Goal: Task Accomplishment & Management: Use online tool/utility

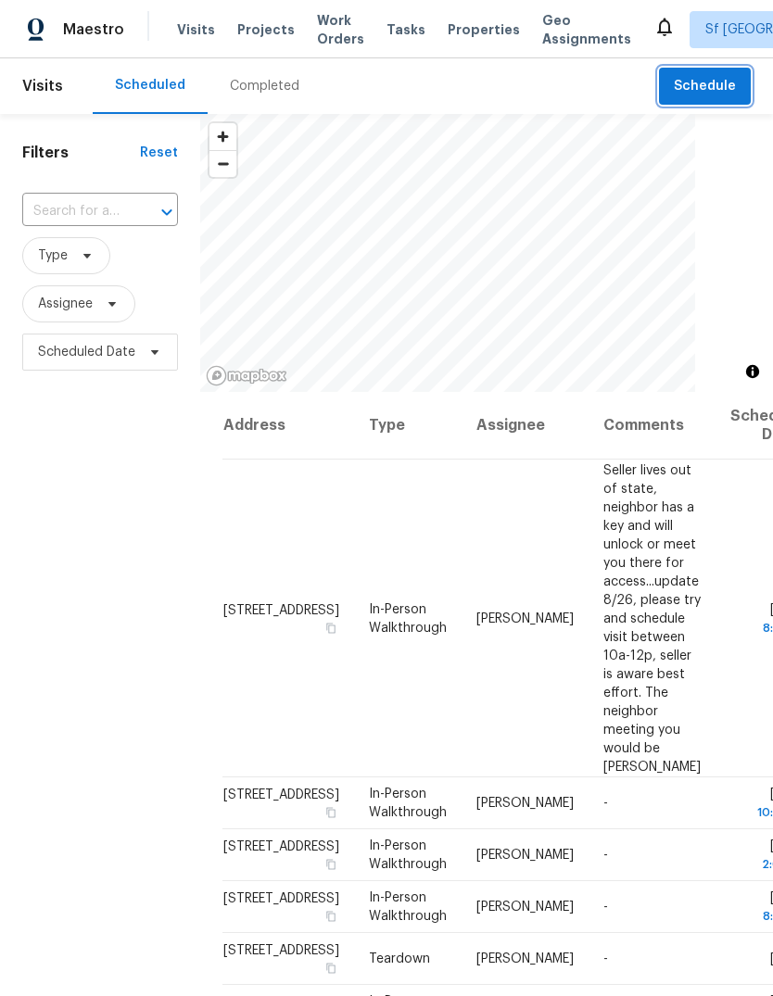
click at [710, 82] on span "Schedule" at bounding box center [705, 86] width 62 height 23
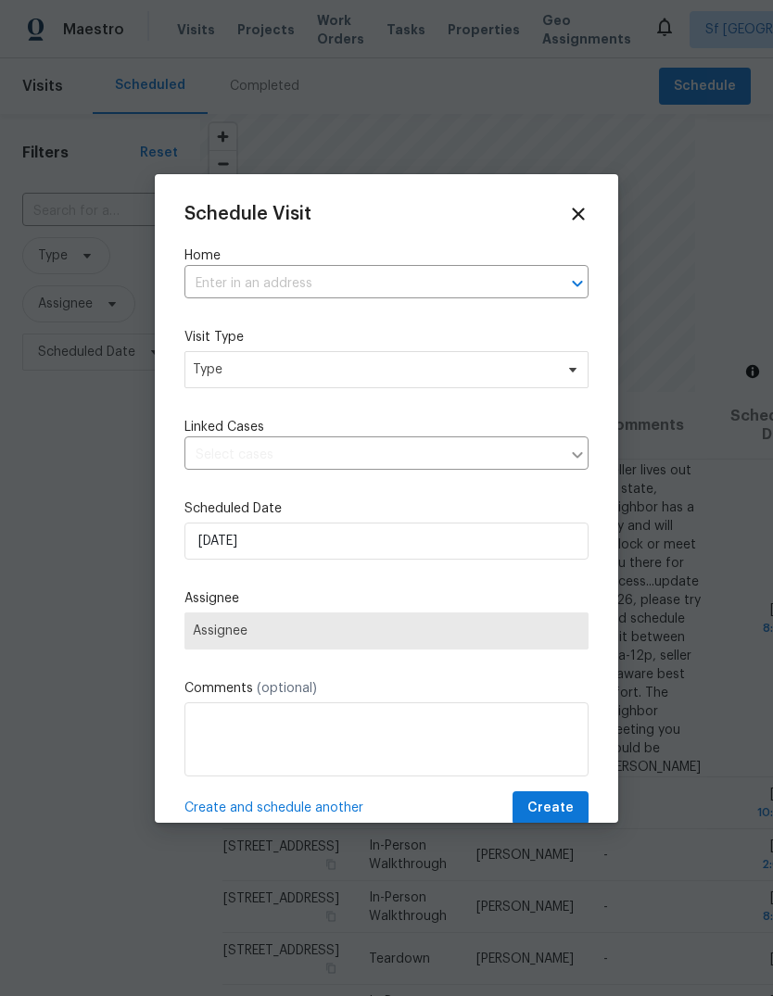
click at [206, 282] on input "text" at bounding box center [360, 284] width 352 height 29
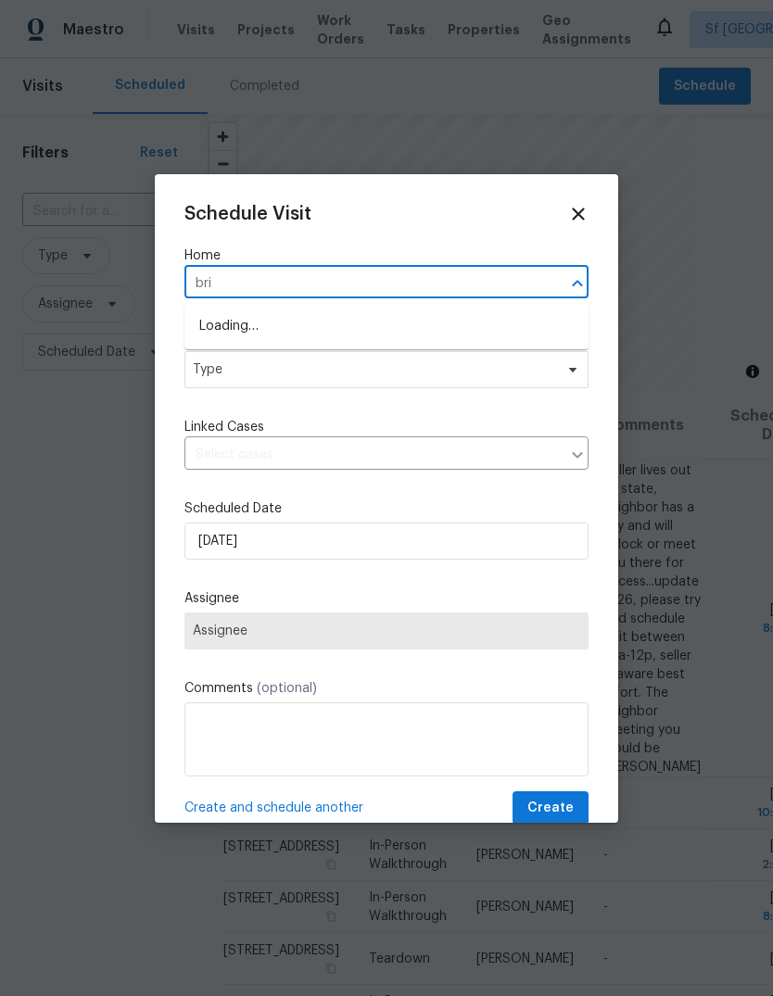
type input "brig"
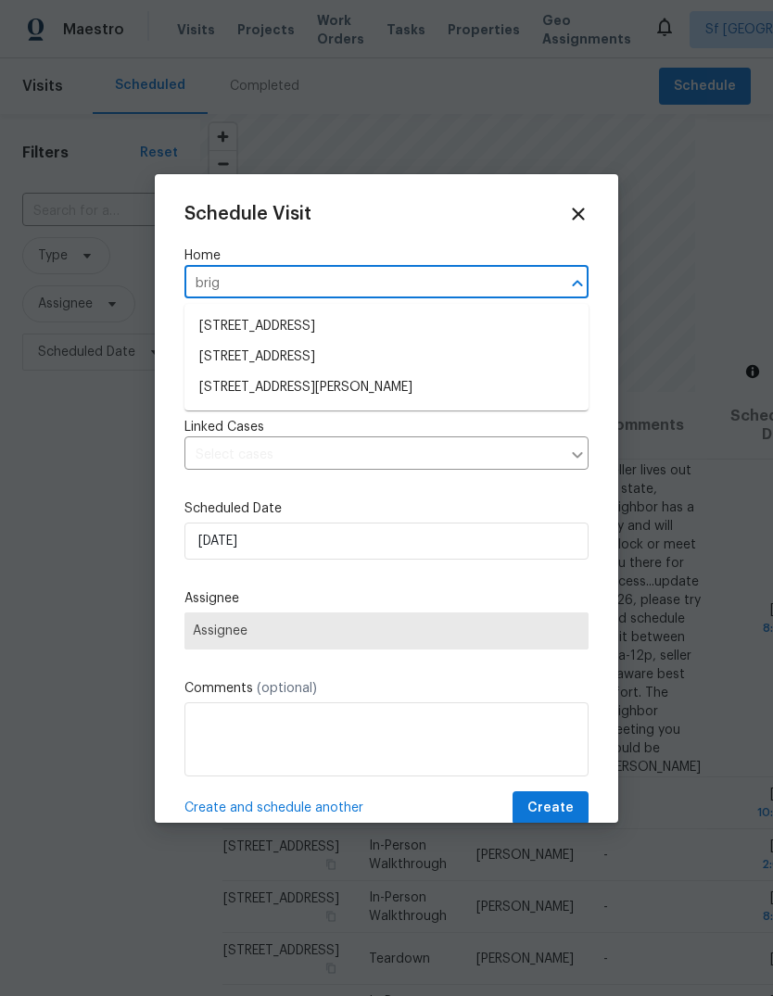
click at [337, 391] on li "[STREET_ADDRESS][PERSON_NAME]" at bounding box center [386, 388] width 404 height 31
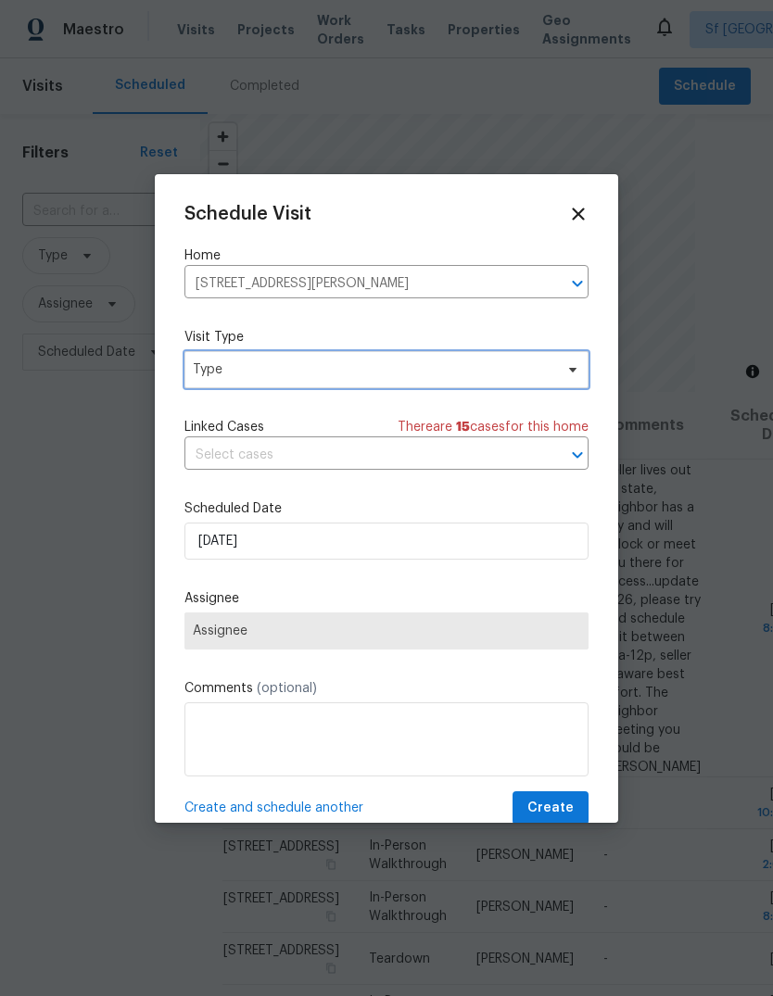
click at [244, 370] on span "Type" at bounding box center [373, 369] width 360 height 19
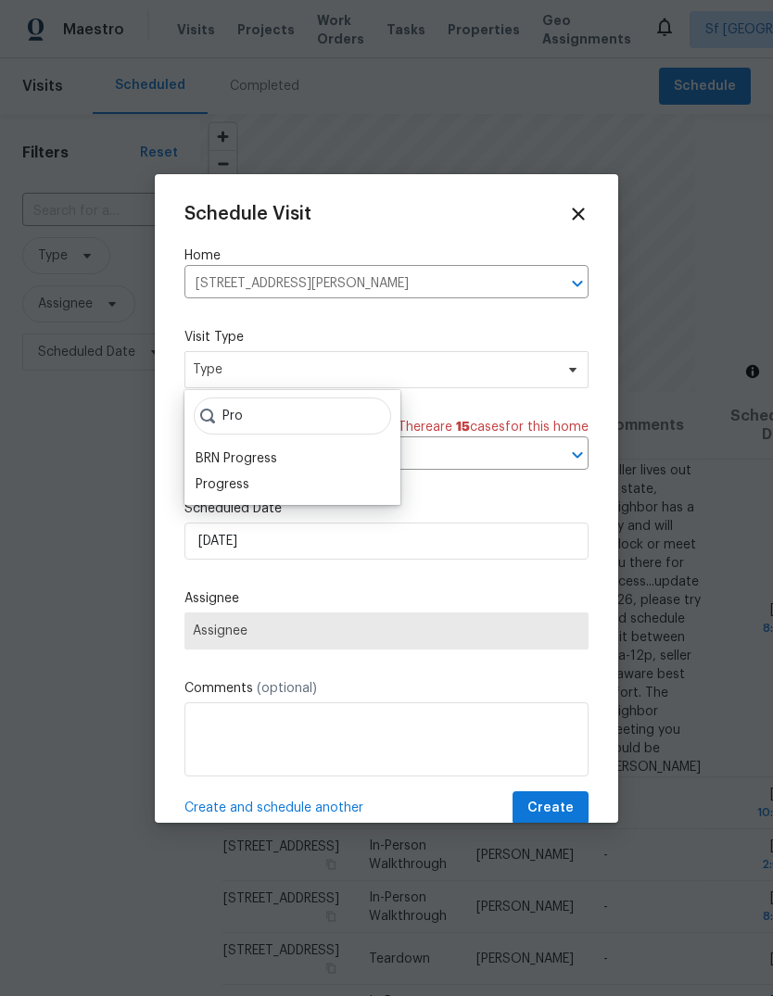
type input "Pro"
click at [243, 483] on div "Progress" at bounding box center [223, 484] width 54 height 19
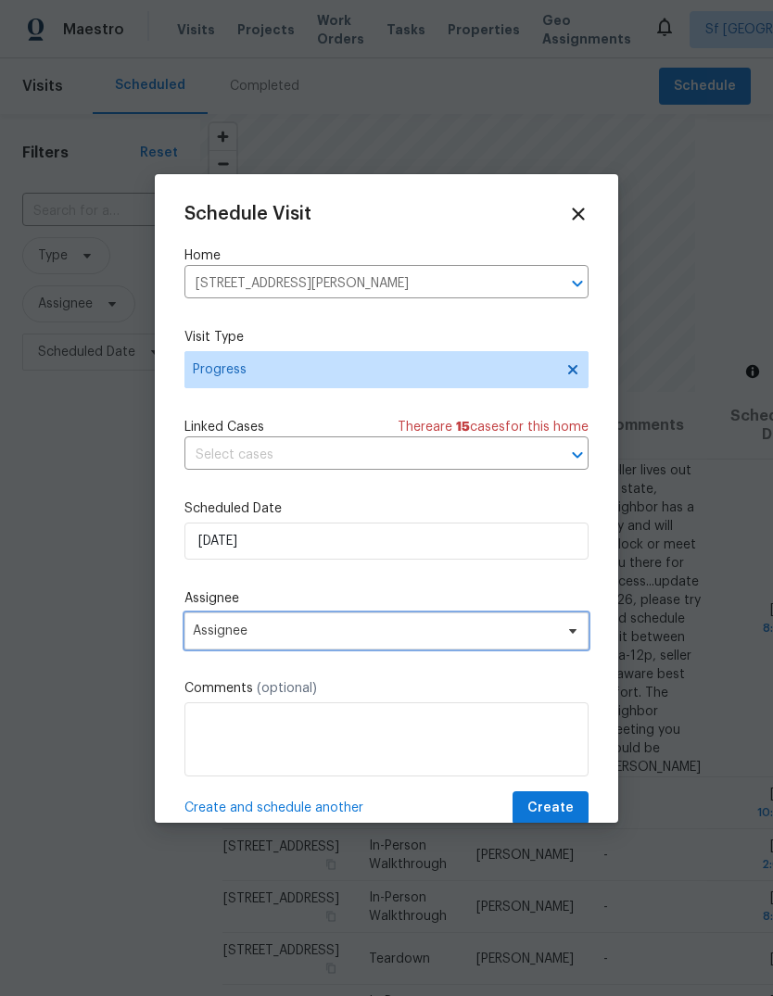
click at [196, 632] on span "Assignee" at bounding box center [374, 631] width 363 height 15
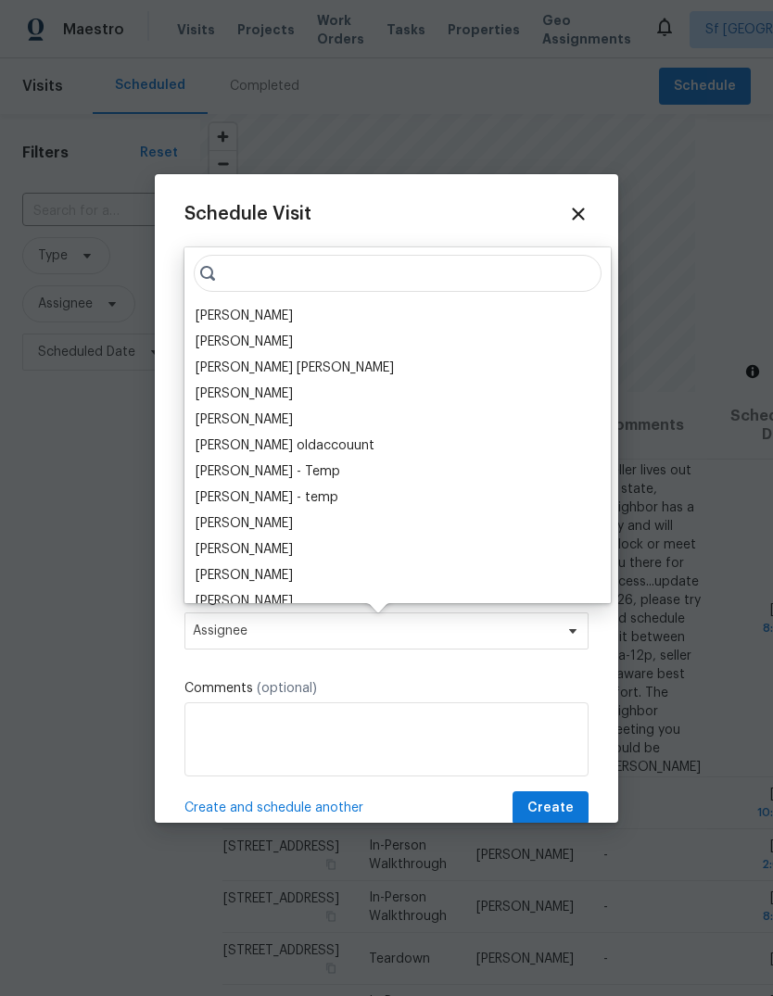
click at [199, 309] on div "[PERSON_NAME]" at bounding box center [244, 316] width 97 height 19
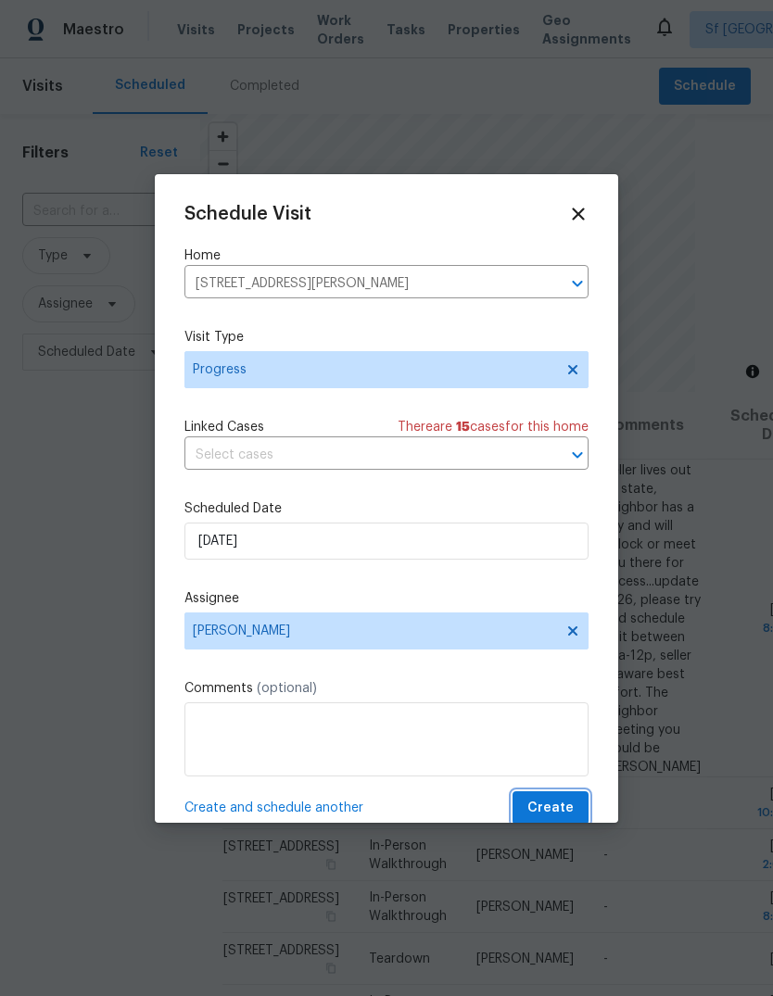
click at [559, 804] on span "Create" at bounding box center [550, 808] width 46 height 23
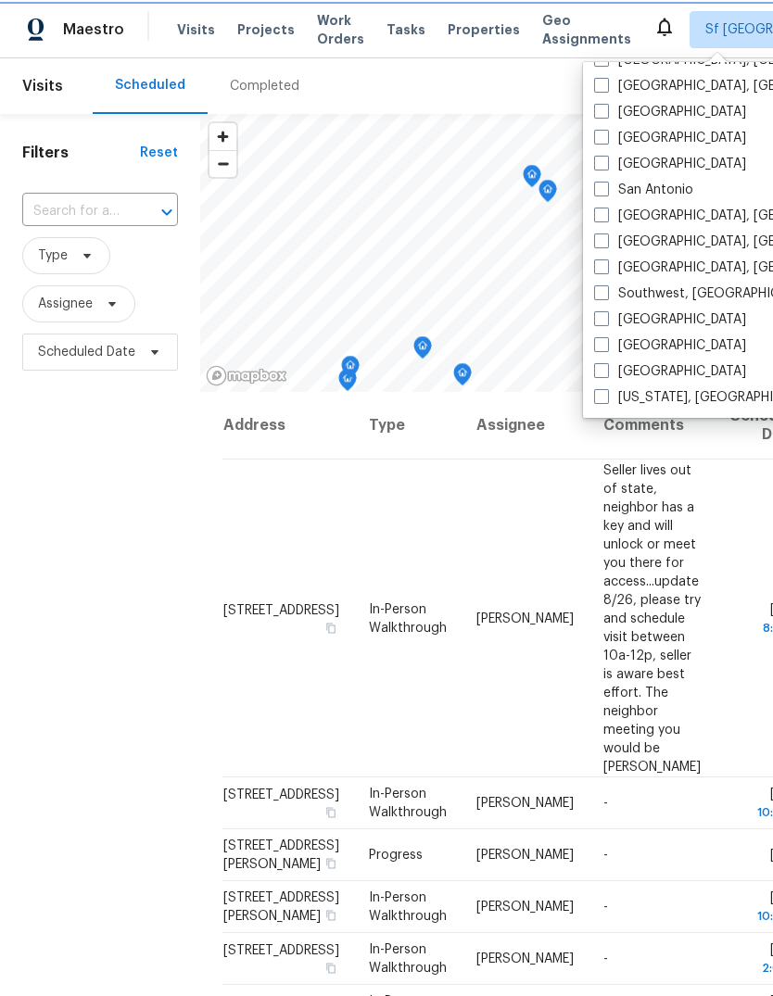
scroll to position [1242, 0]
click at [675, 142] on label "[GEOGRAPHIC_DATA]" at bounding box center [670, 138] width 152 height 19
click at [606, 141] on input "[GEOGRAPHIC_DATA]" at bounding box center [600, 135] width 12 height 12
checkbox input "true"
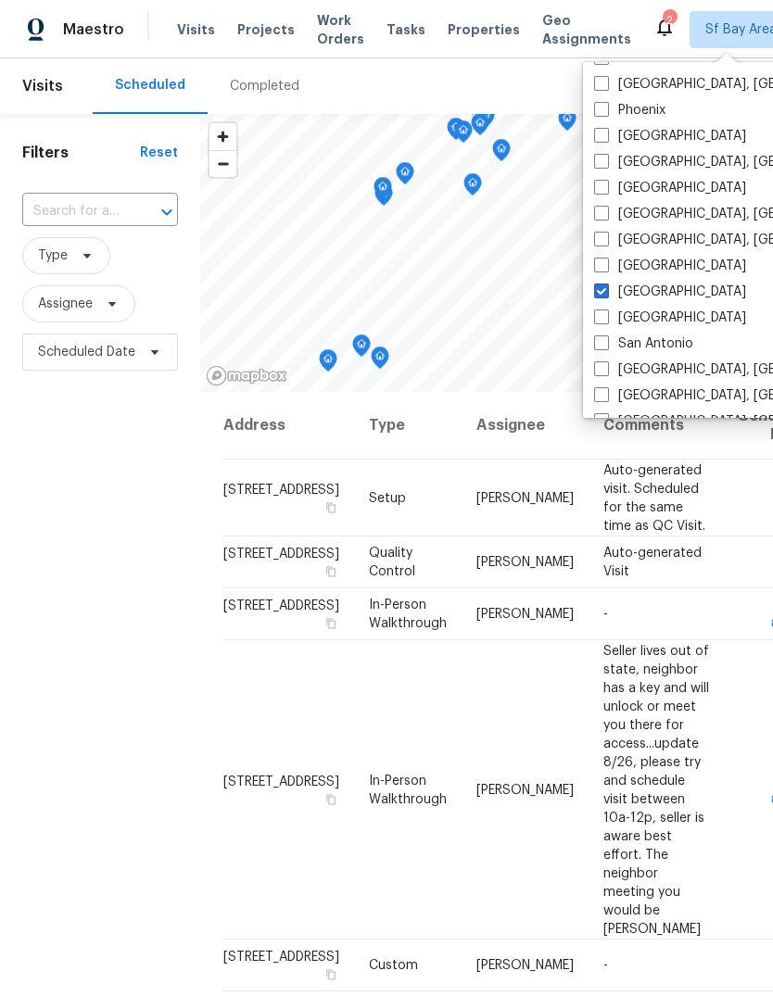
scroll to position [1086, 0]
click at [663, 143] on label "[GEOGRAPHIC_DATA]" at bounding box center [670, 138] width 152 height 19
click at [606, 141] on input "[GEOGRAPHIC_DATA]" at bounding box center [600, 135] width 12 height 12
checkbox input "true"
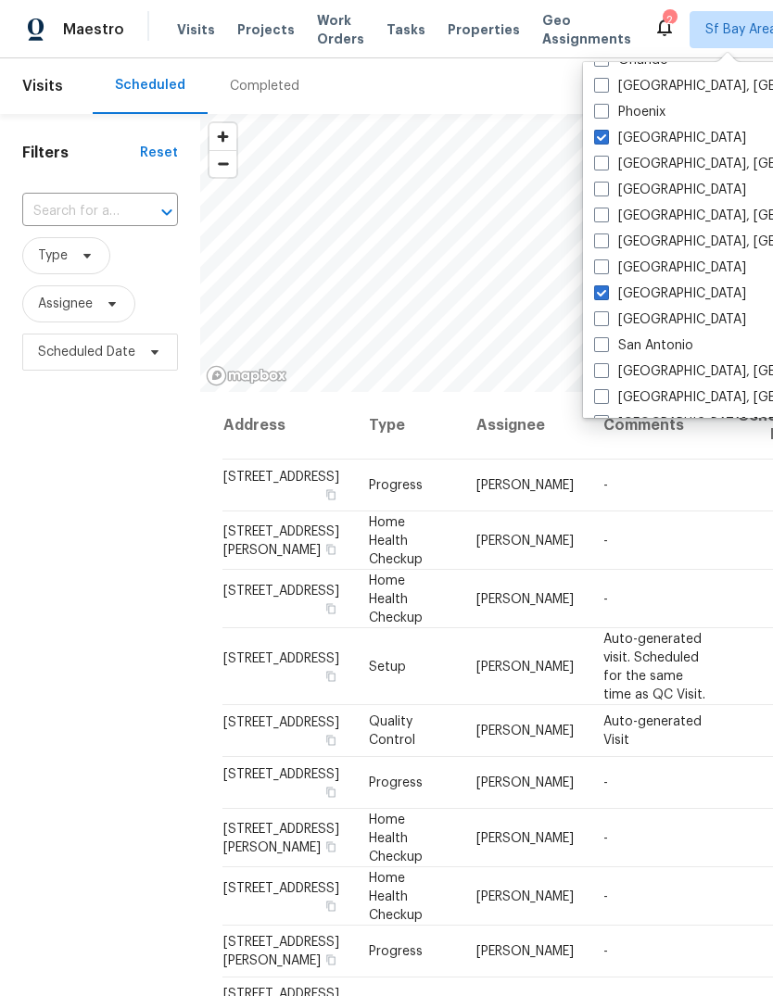
click at [402, 30] on span "Tasks" at bounding box center [405, 29] width 39 height 13
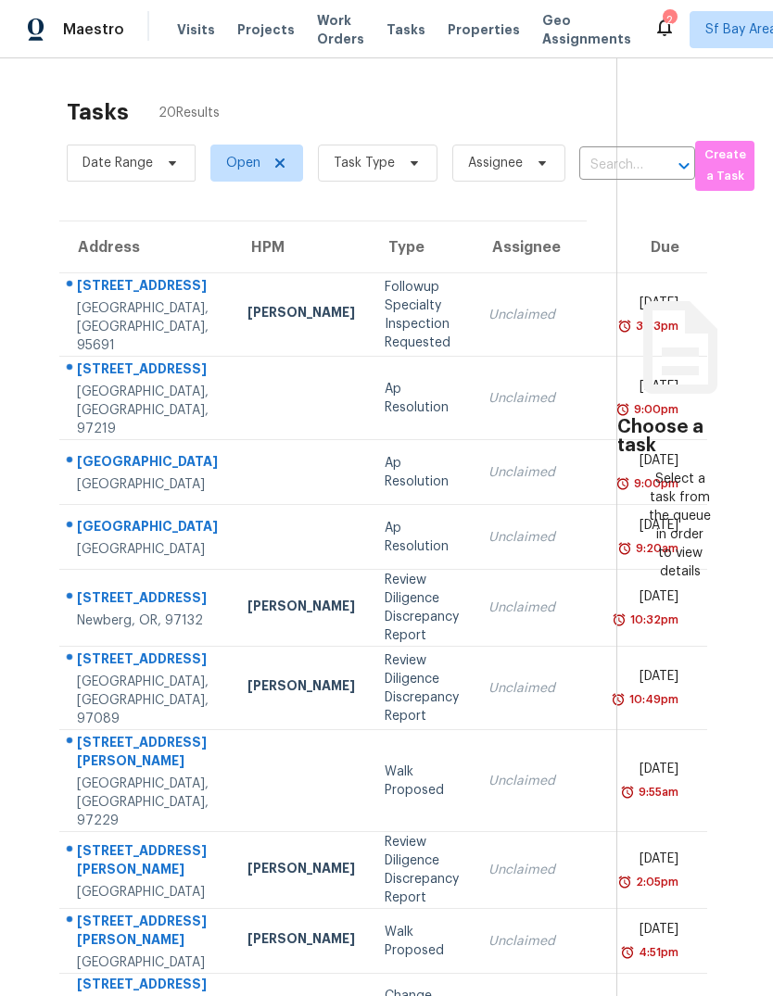
click at [397, 32] on span "Tasks" at bounding box center [405, 29] width 39 height 13
click at [386, 165] on span "Task Type" at bounding box center [364, 163] width 61 height 19
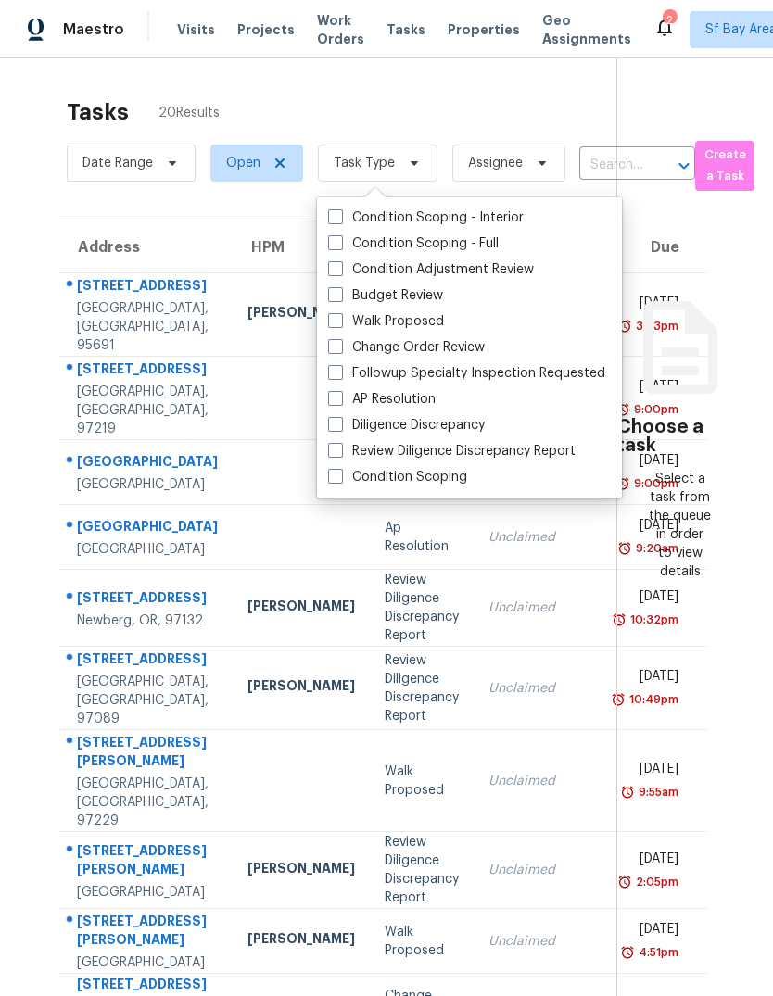
click at [437, 297] on label "Budget Review" at bounding box center [385, 295] width 115 height 19
click at [340, 297] on input "Budget Review" at bounding box center [334, 292] width 12 height 12
checkbox input "true"
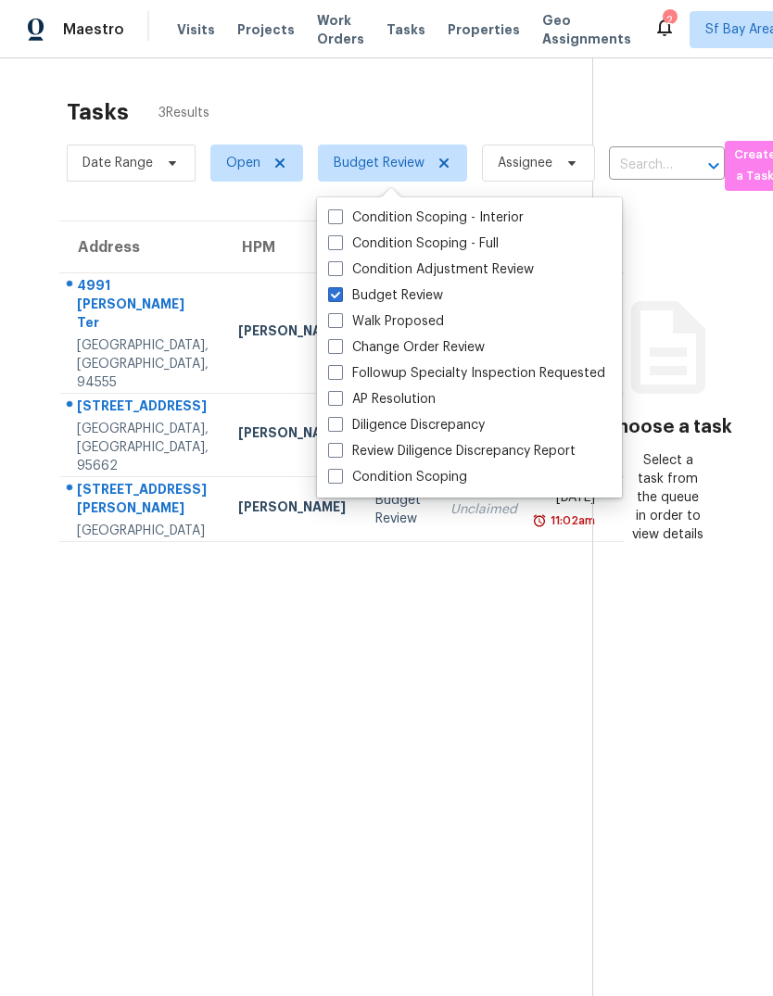
click at [184, 660] on section "Tasks 3 Results Date Range Open Budget Review Assignee ​ Create a Task Address …" at bounding box center [311, 571] width 562 height 967
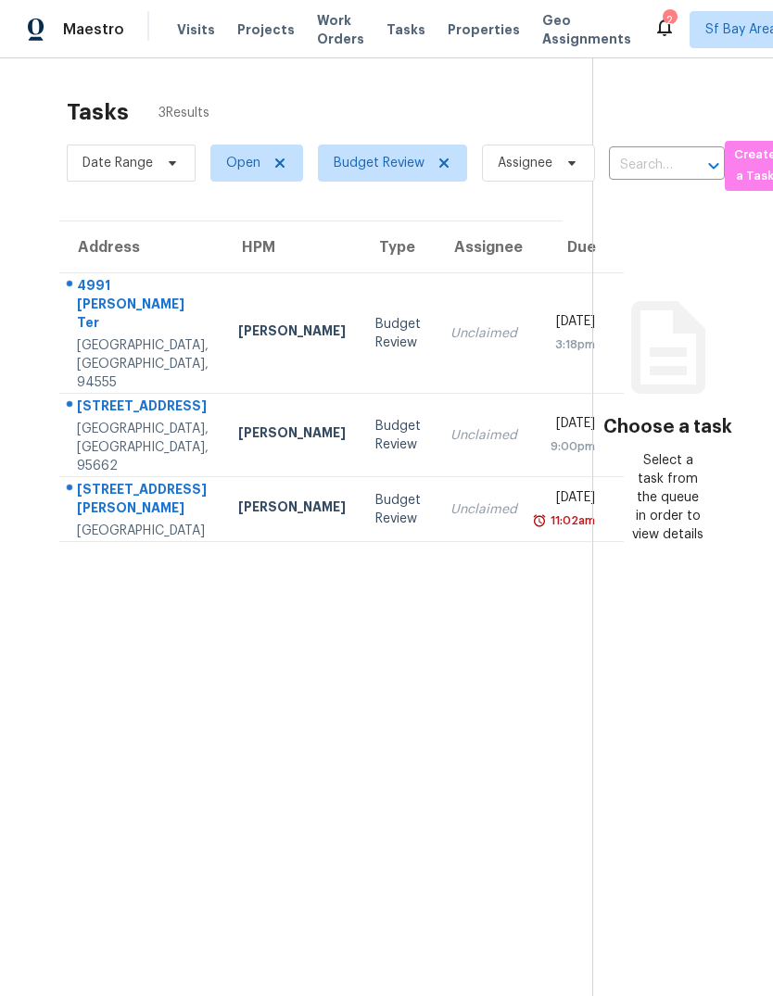
click at [106, 420] on div "[STREET_ADDRESS]" at bounding box center [143, 408] width 132 height 23
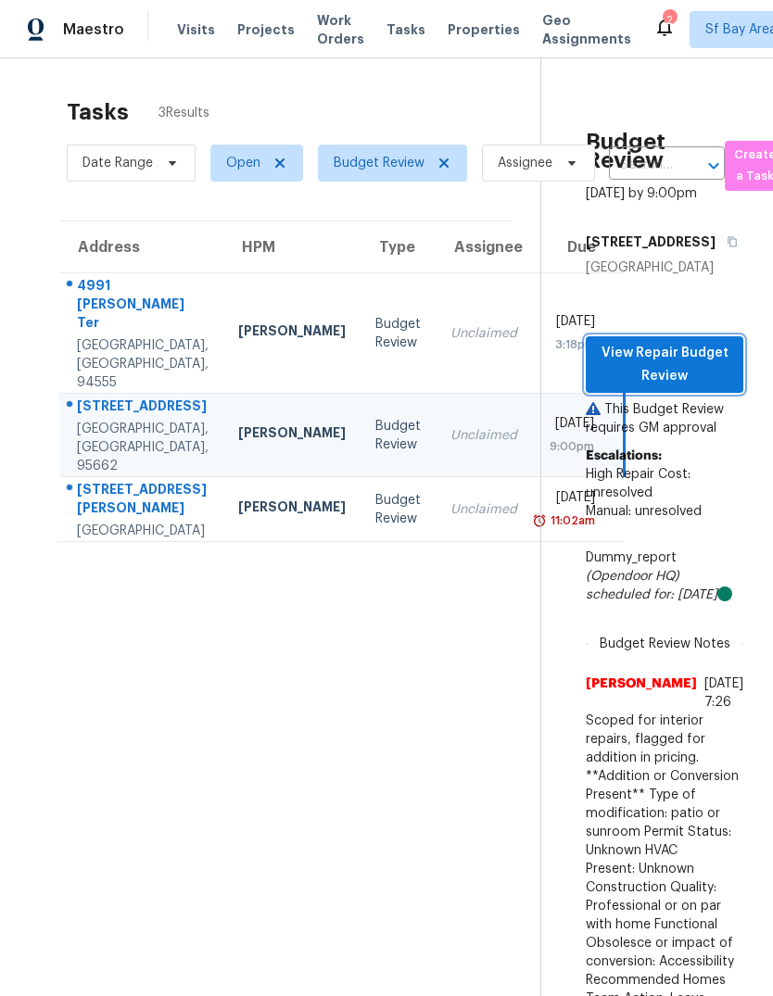
click at [674, 387] on span "View Repair Budget Review" at bounding box center [664, 364] width 128 height 45
